Goal: Complete application form: Complete application form

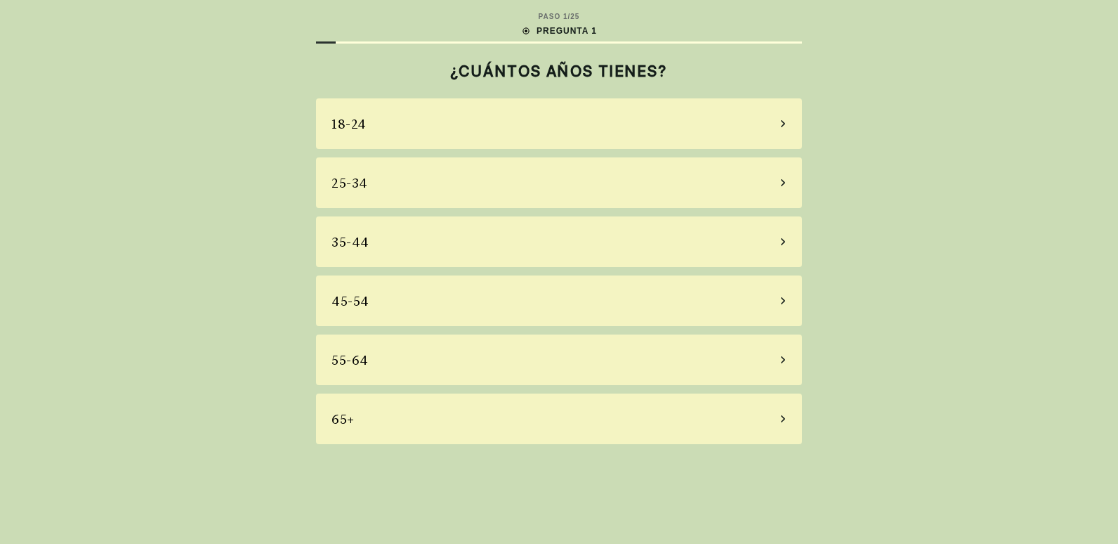
click at [699, 362] on div "55-64" at bounding box center [559, 359] width 486 height 51
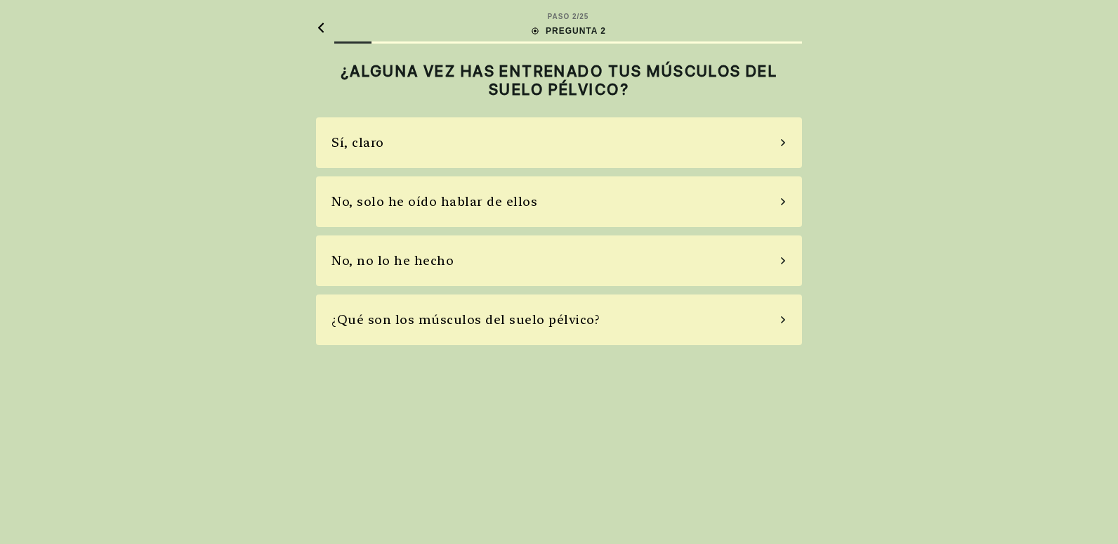
click at [589, 149] on div "Sí, claro" at bounding box center [559, 142] width 486 height 51
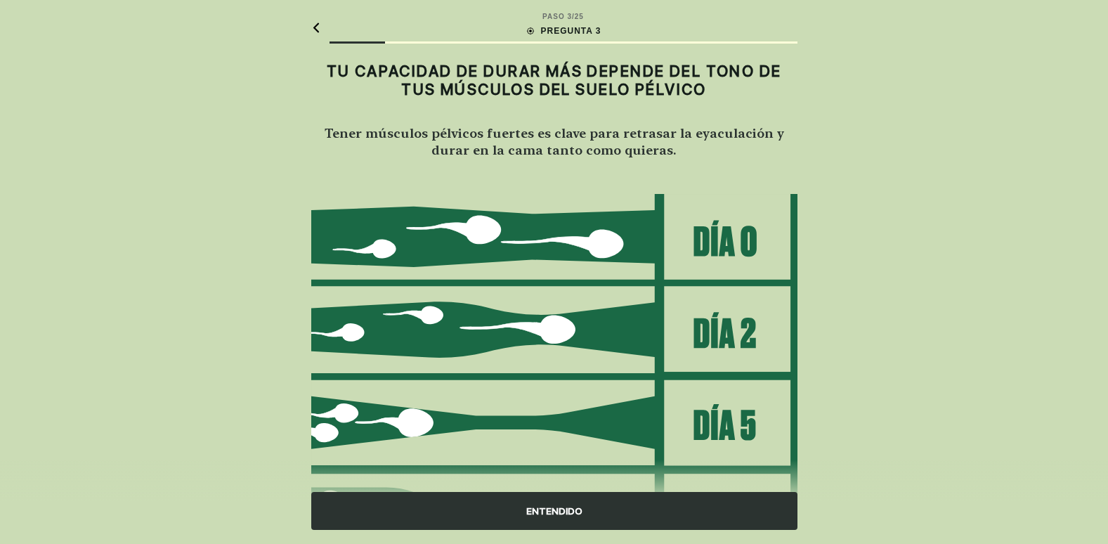
click at [564, 511] on div "ENTENDIDO" at bounding box center [554, 511] width 486 height 38
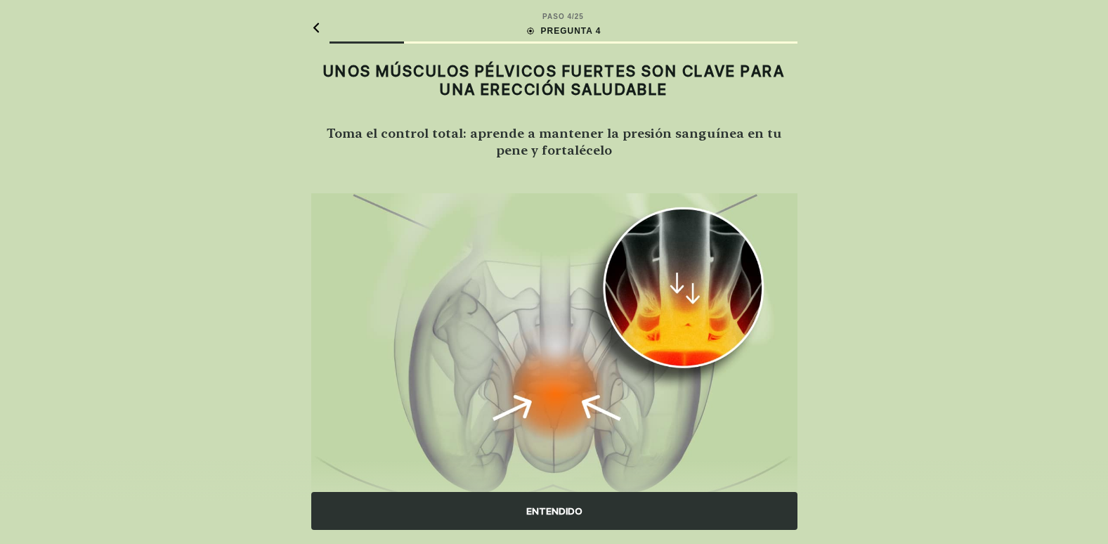
click at [572, 508] on div "ENTENDIDO" at bounding box center [554, 511] width 486 height 38
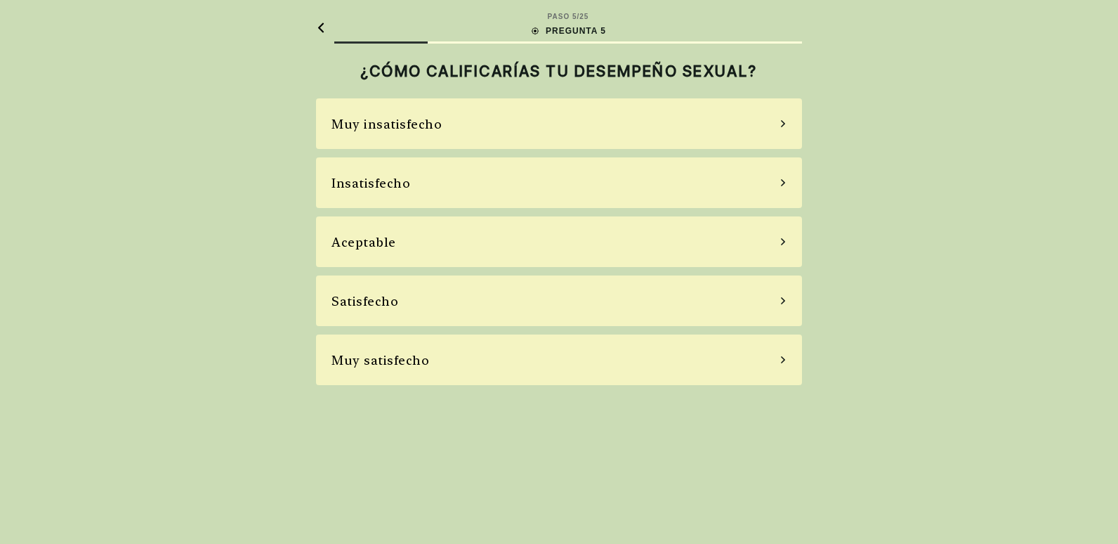
click at [469, 301] on div "Satisfecho" at bounding box center [559, 300] width 486 height 51
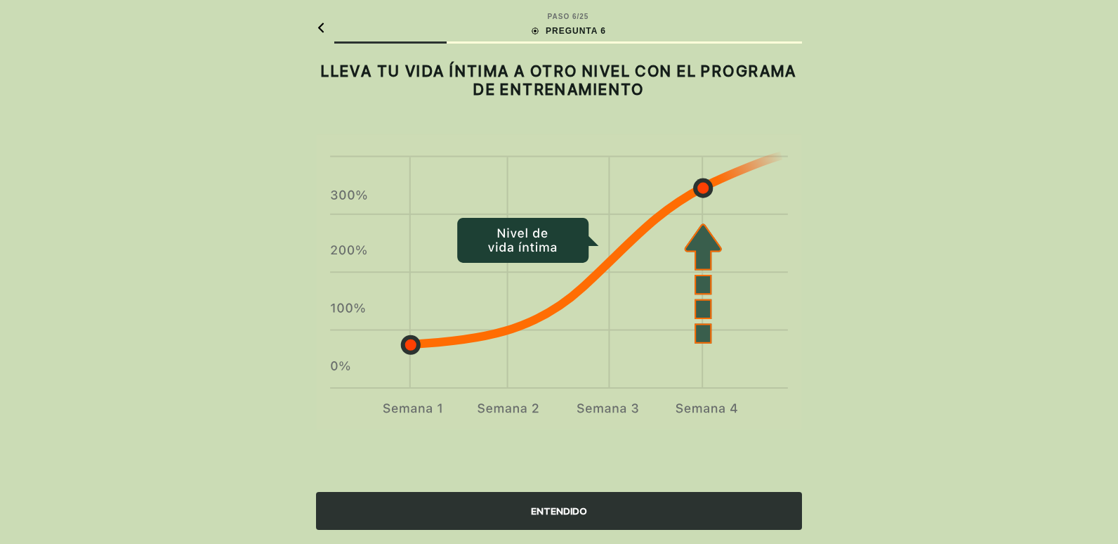
click at [556, 508] on div "ENTENDIDO" at bounding box center [559, 511] width 486 height 38
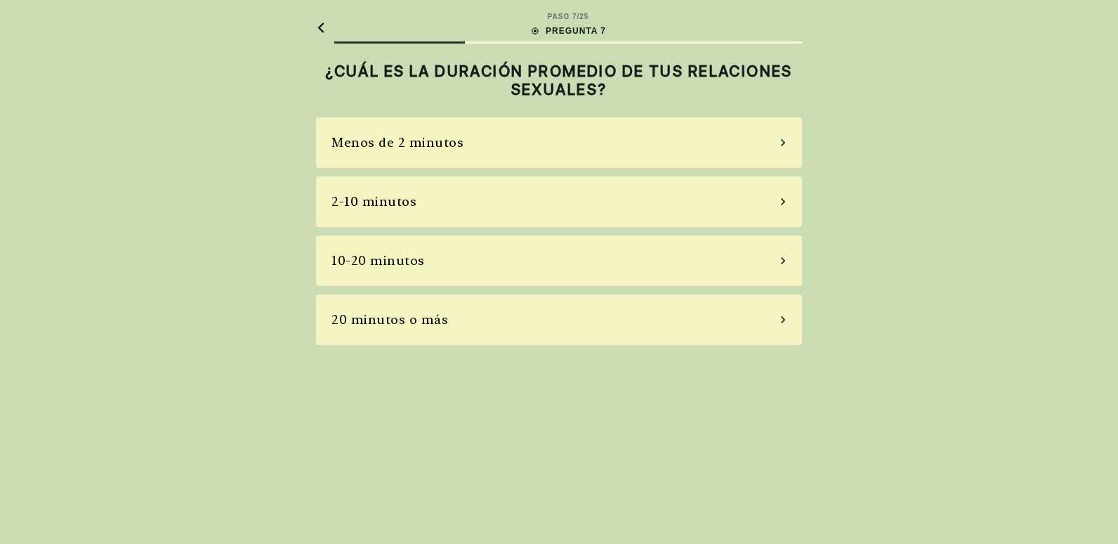
click at [770, 199] on div "2-10 minutos" at bounding box center [559, 201] width 486 height 51
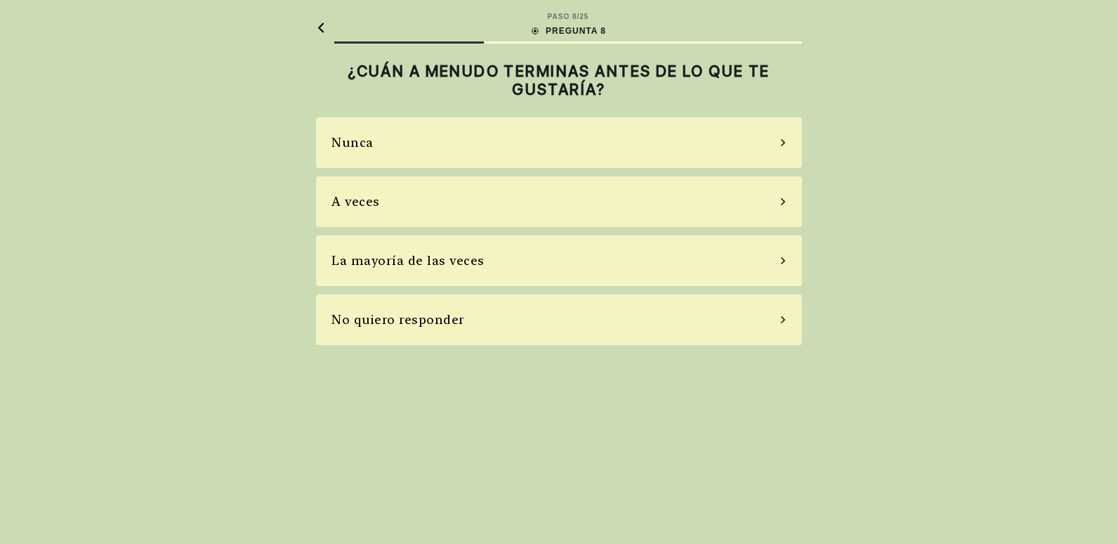
click at [449, 205] on div "A veces" at bounding box center [559, 201] width 486 height 51
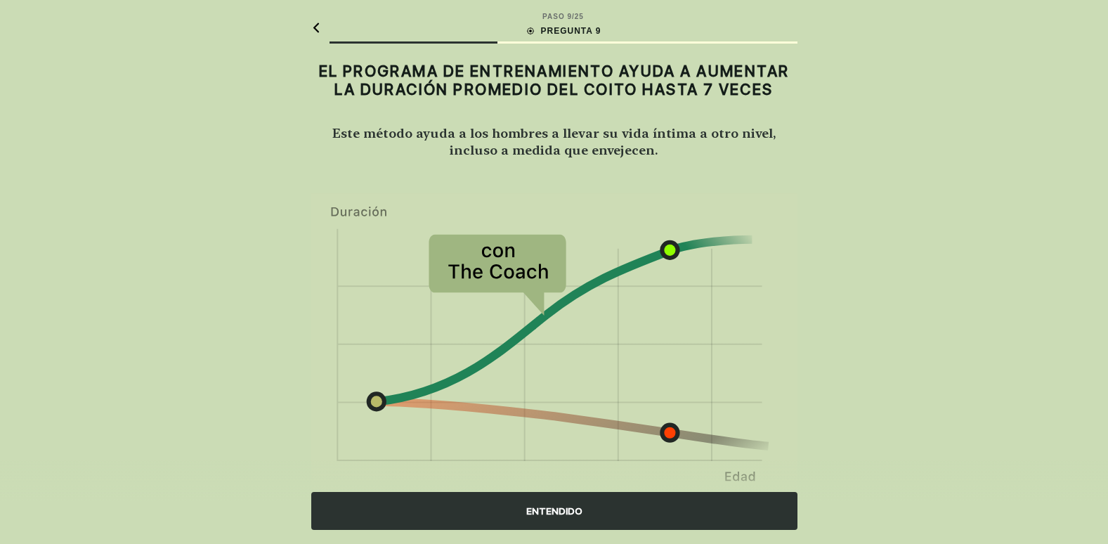
click at [567, 513] on div "ENTENDIDO" at bounding box center [554, 511] width 486 height 38
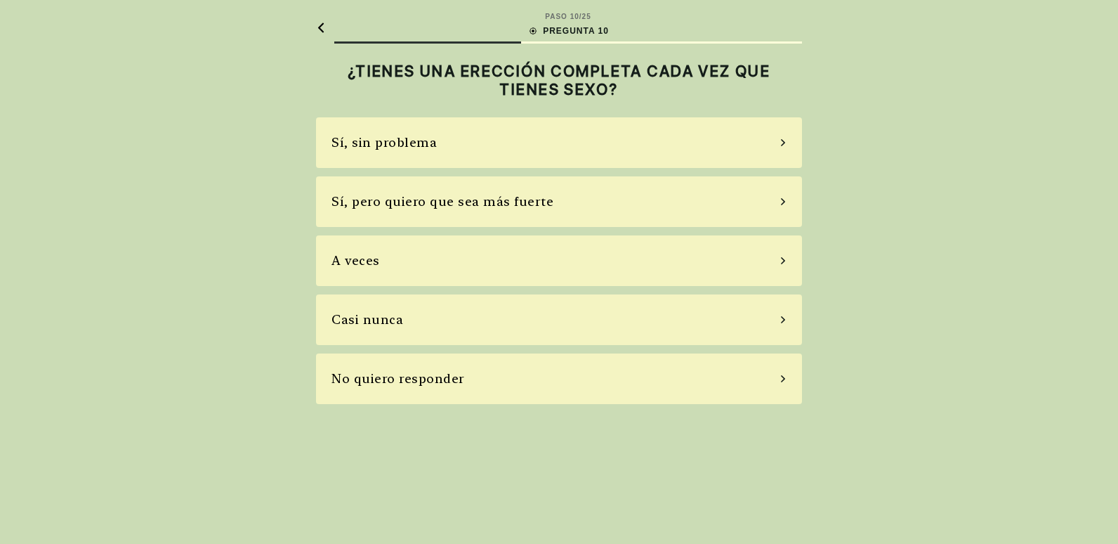
click at [487, 133] on div "Sí, sin problema" at bounding box center [559, 142] width 486 height 51
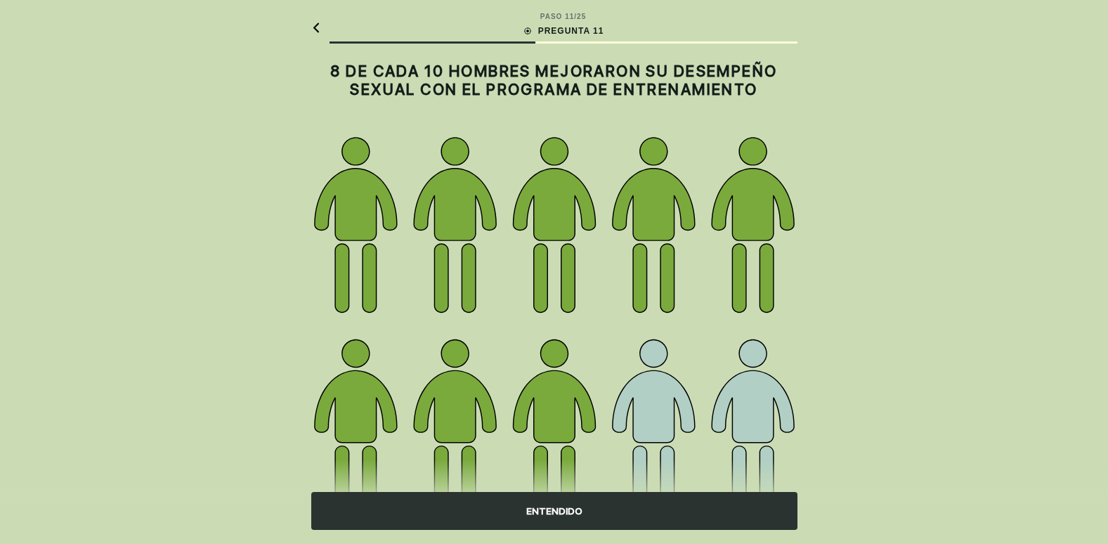
click at [586, 509] on div "ENTENDIDO" at bounding box center [554, 511] width 486 height 38
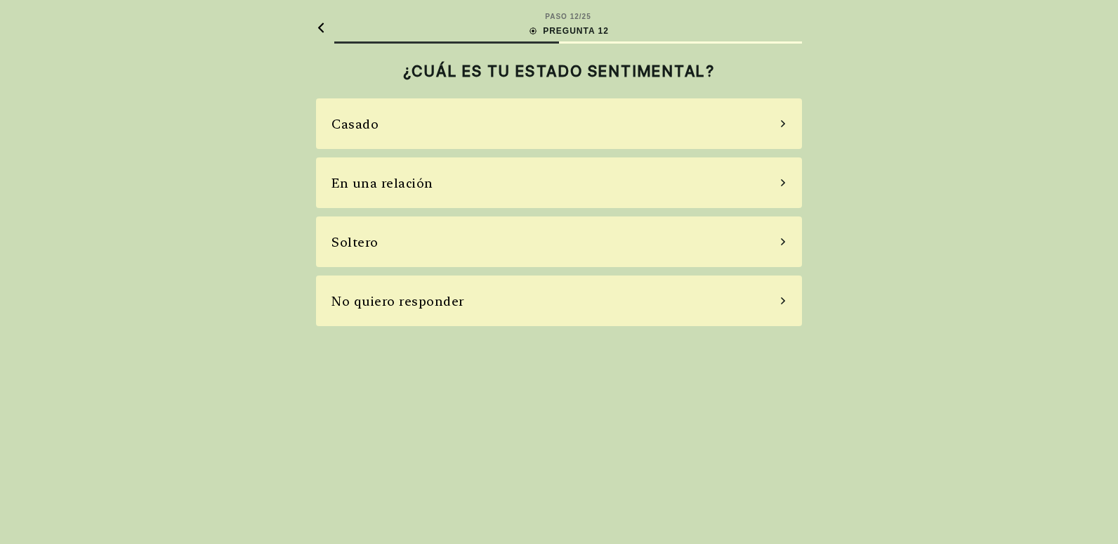
click at [430, 121] on div "Casado" at bounding box center [559, 123] width 486 height 51
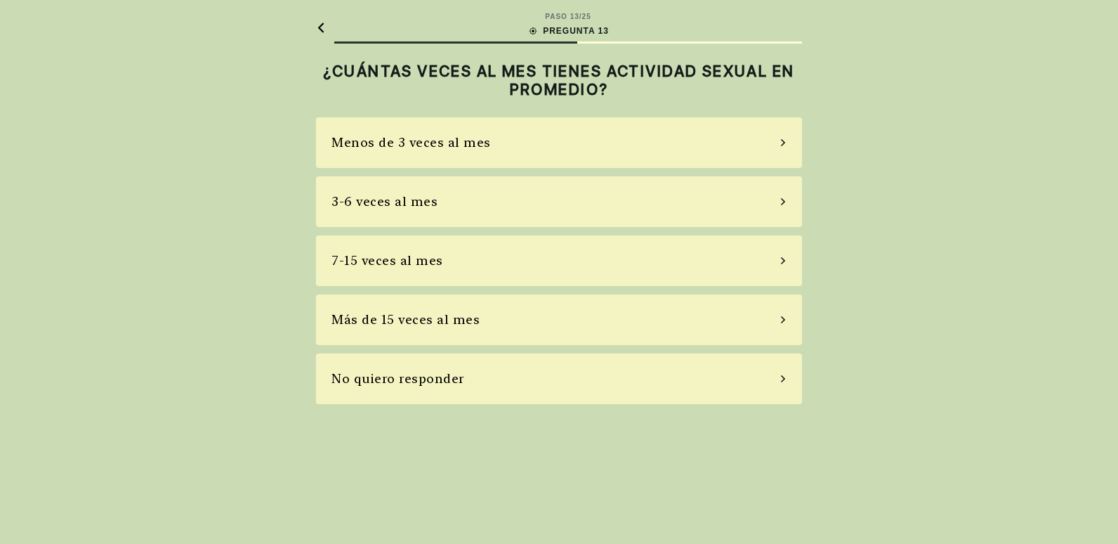
click at [487, 254] on div "7-15 veces al mes" at bounding box center [559, 260] width 486 height 51
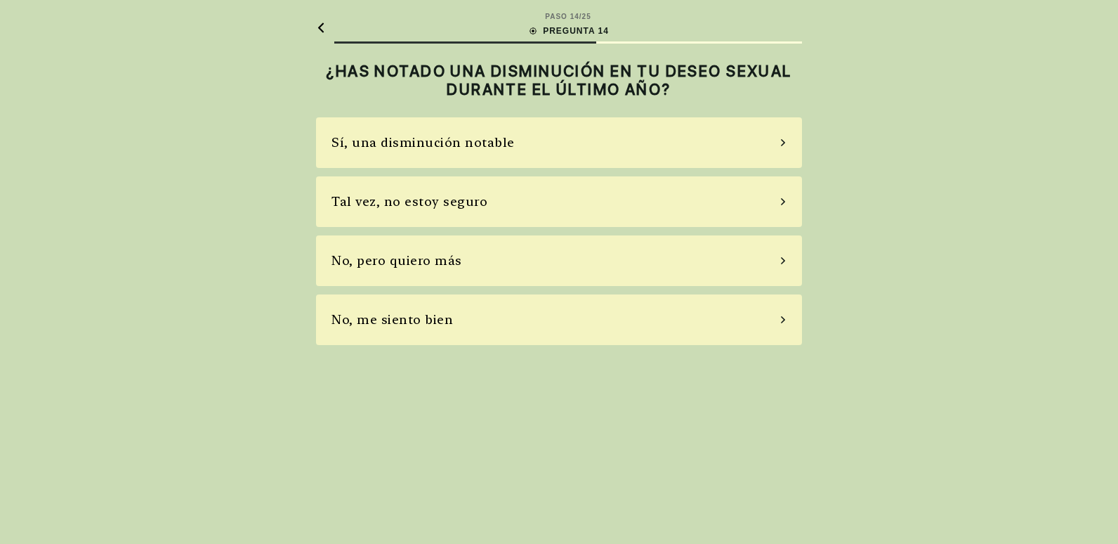
click at [537, 317] on div "No, me siento bien" at bounding box center [559, 319] width 486 height 51
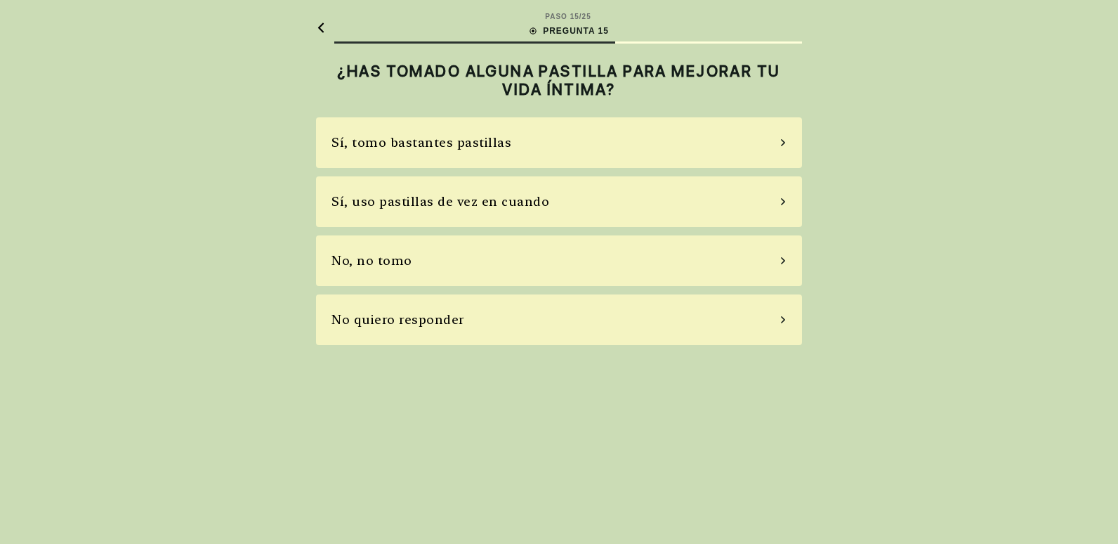
click at [589, 176] on div "Sí, uso pastillas de vez en cuando" at bounding box center [559, 201] width 486 height 51
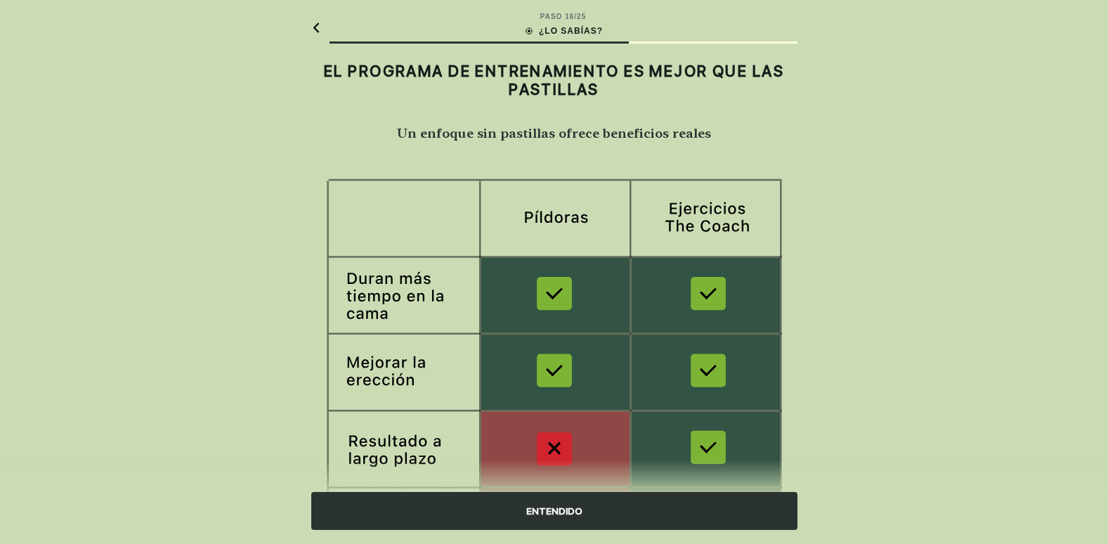
click at [613, 503] on div "ENTENDIDO" at bounding box center [554, 511] width 486 height 38
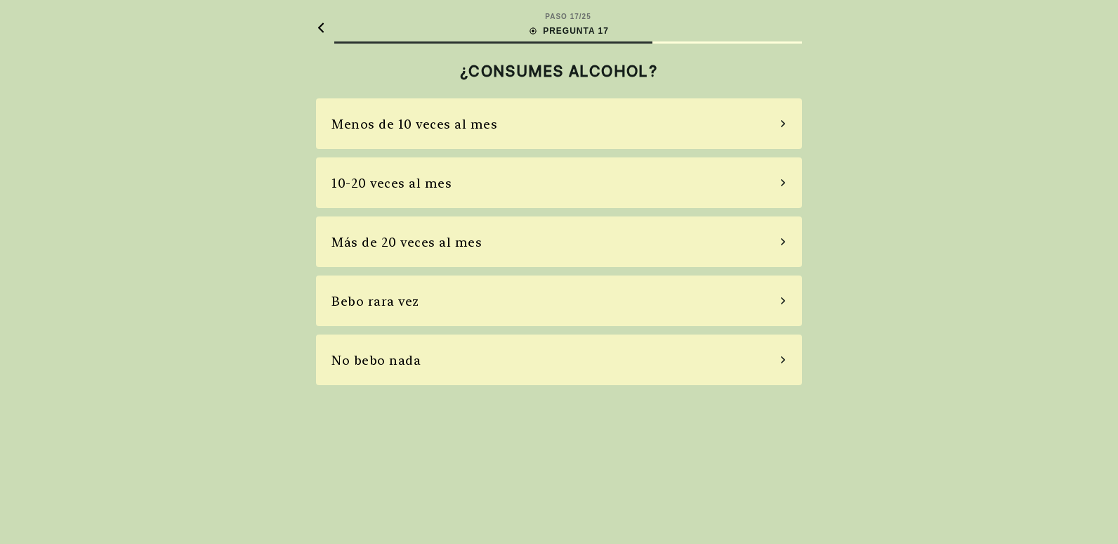
click at [618, 124] on div "Menos de 10 veces al mes" at bounding box center [559, 123] width 486 height 51
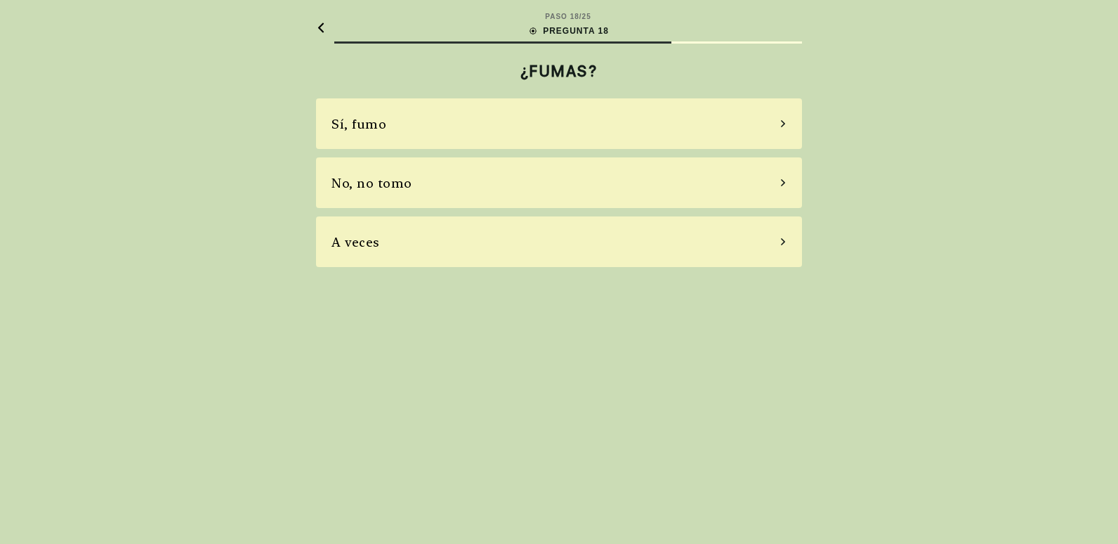
click at [501, 248] on div "A veces" at bounding box center [559, 241] width 486 height 51
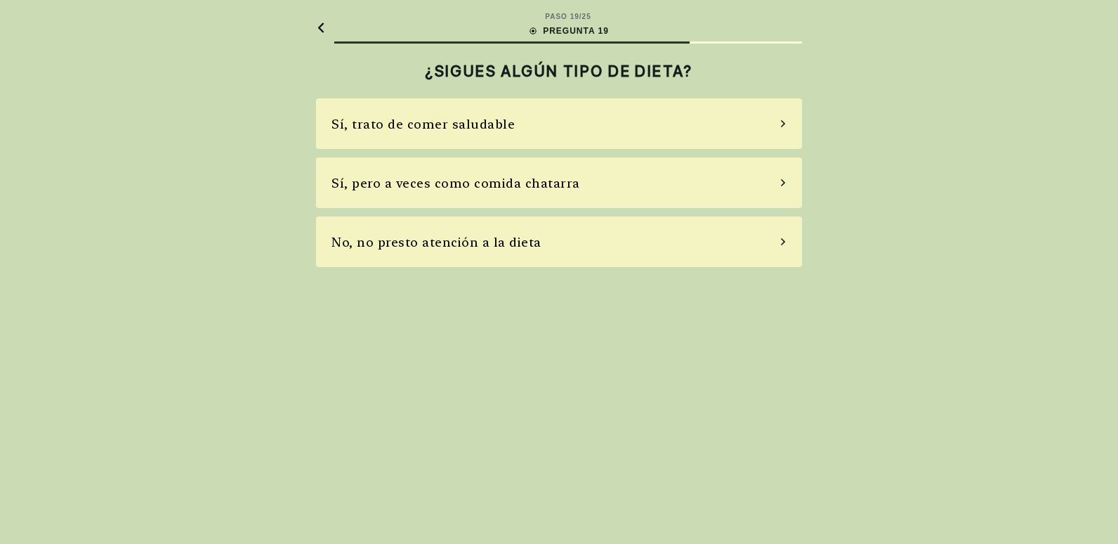
click at [545, 124] on div "Sí, trato de comer saludable" at bounding box center [559, 123] width 486 height 51
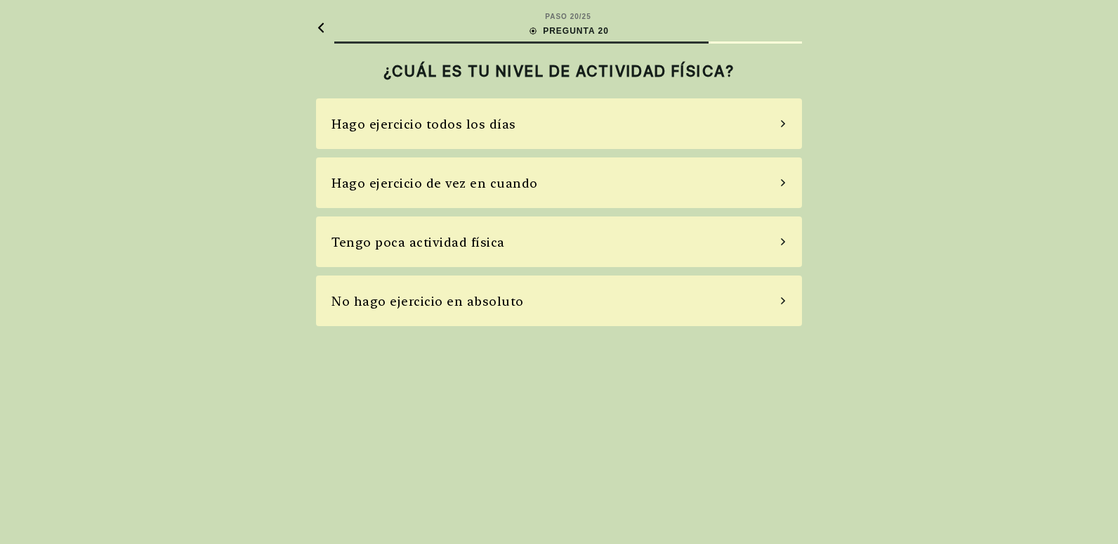
click at [580, 179] on div "Hago ejercicio de vez en cuando" at bounding box center [559, 182] width 486 height 51
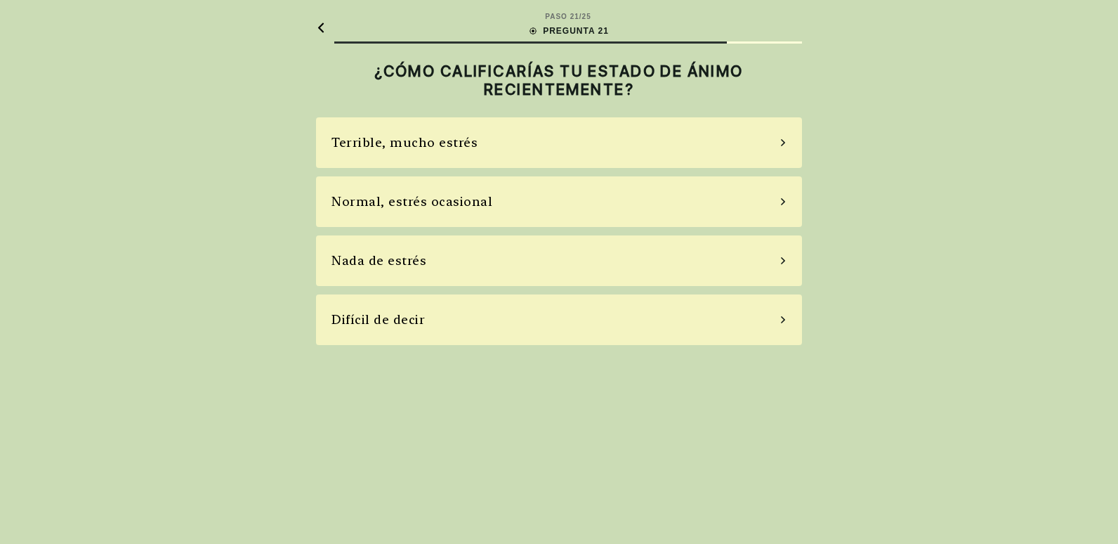
click at [535, 205] on div "Normal, estrés ocasional" at bounding box center [559, 201] width 486 height 51
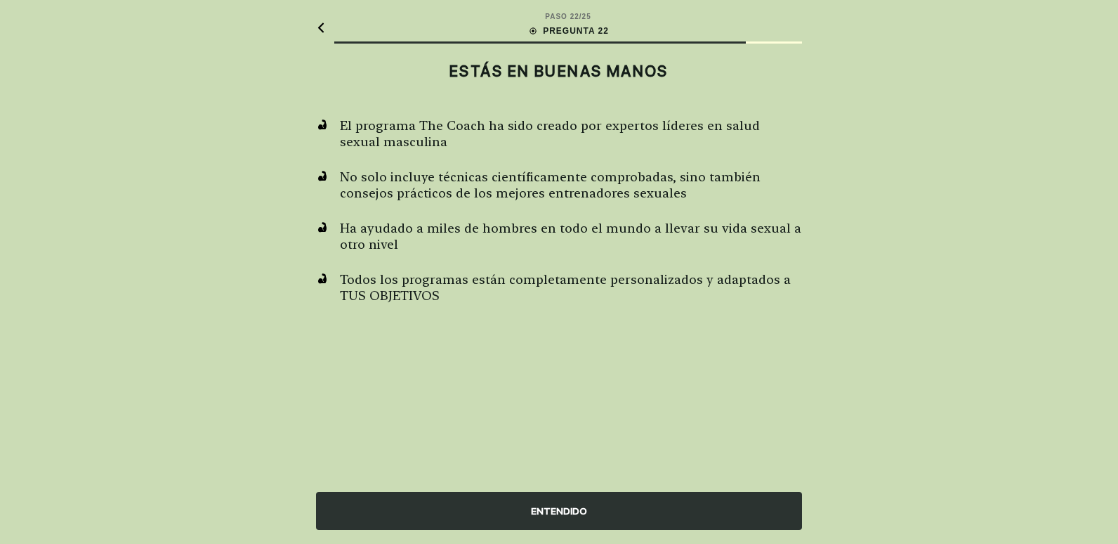
click at [563, 511] on div "ENTENDIDO" at bounding box center [559, 511] width 486 height 38
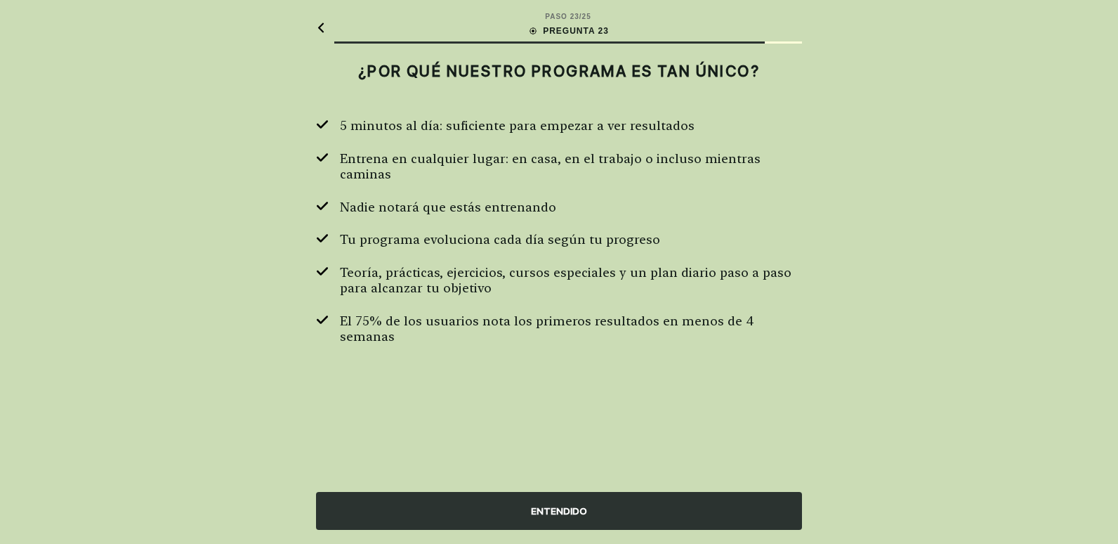
click at [571, 505] on div "ENTENDIDO" at bounding box center [559, 511] width 486 height 38
